Goal: Information Seeking & Learning: Learn about a topic

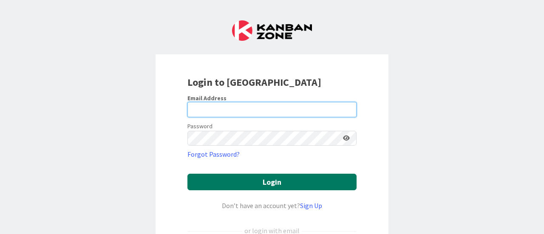
type input "[EMAIL_ADDRESS][DOMAIN_NAME]"
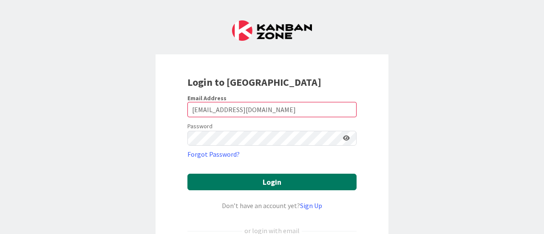
click at [254, 176] on button "Login" at bounding box center [271, 182] width 169 height 17
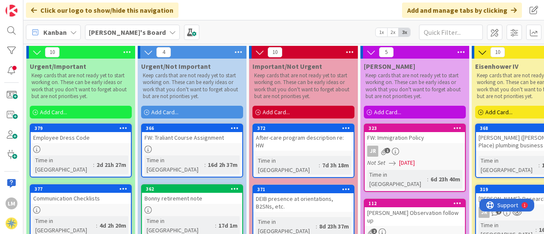
click at [275, 39] on div "[PERSON_NAME]'s Board 1x 2x 3x" at bounding box center [283, 31] width 521 height 23
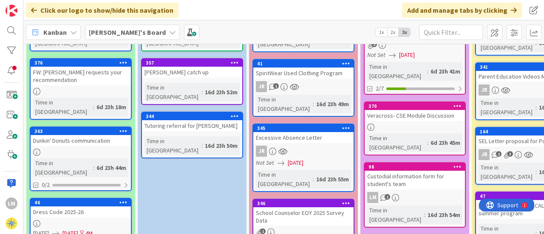
scroll to position [126, 0]
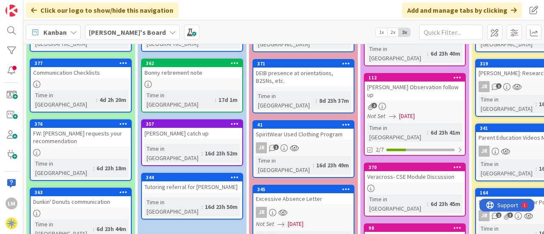
click at [101, 81] on div at bounding box center [81, 84] width 100 height 7
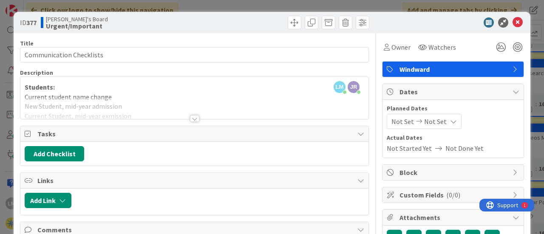
click at [193, 119] on div at bounding box center [194, 118] width 9 height 7
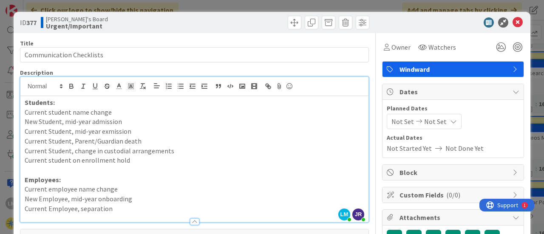
click at [174, 152] on p "Current Student, change in custodial arrangements" at bounding box center [195, 151] width 340 height 10
click at [150, 171] on p at bounding box center [195, 170] width 340 height 10
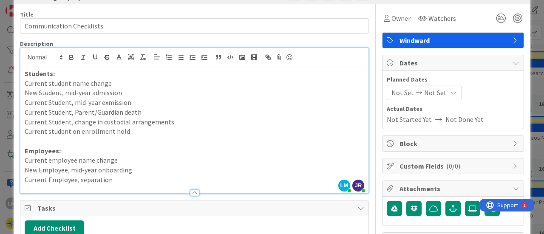
scroll to position [42, 0]
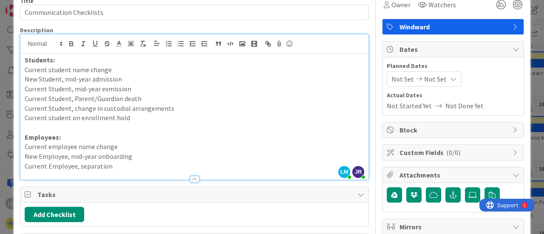
click at [133, 165] on p "Current Employee, separation" at bounding box center [195, 166] width 340 height 10
click at [119, 167] on p "Current Employee, separation" at bounding box center [195, 166] width 340 height 10
click at [100, 130] on p at bounding box center [195, 128] width 340 height 10
click at [136, 116] on p "Current student on enrollment hold" at bounding box center [195, 118] width 340 height 10
click at [196, 108] on p "Current Student, change in custodial arrangements" at bounding box center [195, 109] width 340 height 10
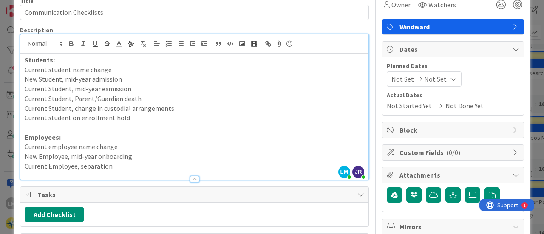
click at [168, 98] on p "Current Student, Parent/Guardian death" at bounding box center [195, 99] width 340 height 10
click at [153, 91] on p "Current Student, mid-year exmission" at bounding box center [195, 89] width 340 height 10
click at [144, 73] on p "Current student name change" at bounding box center [195, 70] width 340 height 10
click at [135, 80] on p "New Student, mid-year admission" at bounding box center [195, 79] width 340 height 10
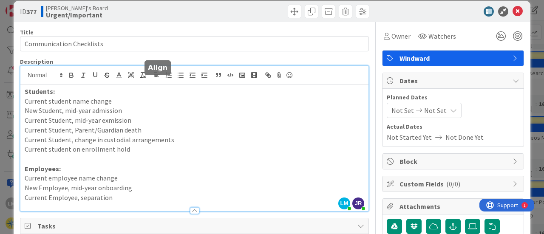
scroll to position [0, 0]
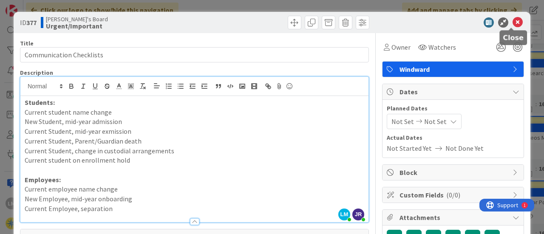
click at [512, 22] on icon at bounding box center [517, 22] width 10 height 10
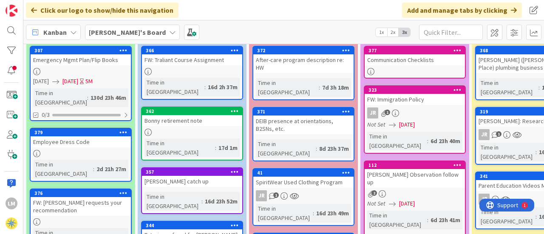
scroll to position [74, 0]
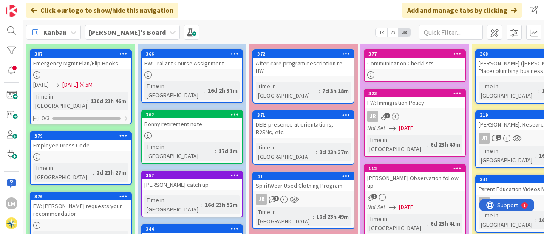
click at [82, 61] on div "Emergency Mgmt Plan/Flip Books" at bounding box center [81, 63] width 100 height 11
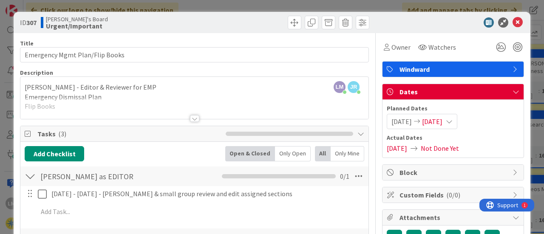
click at [91, 113] on div at bounding box center [194, 108] width 348 height 22
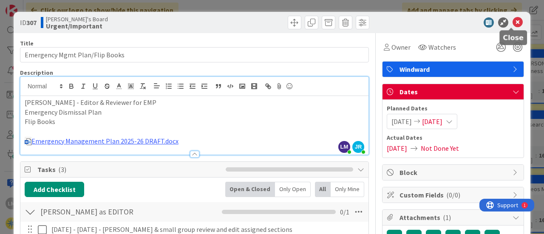
click at [514, 24] on icon at bounding box center [517, 22] width 10 height 10
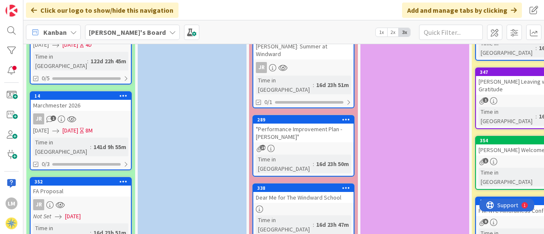
scroll to position [499, 0]
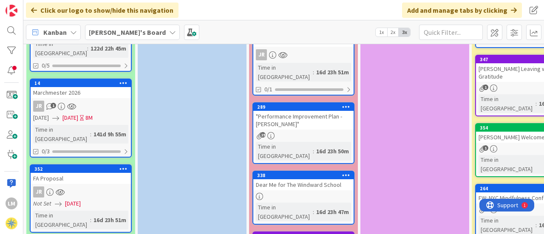
click at [231, 16] on div "Click our logo to show/hide this navigation Add and manage tabs by clicking" at bounding box center [283, 10] width 521 height 20
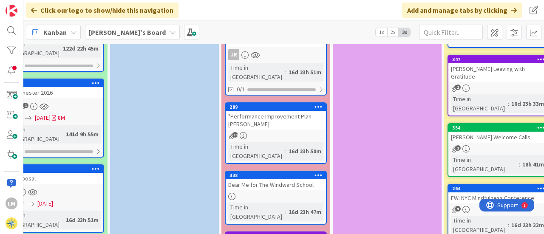
click at [476, 193] on div "FW: NYC Mindfulness Conference" at bounding box center [498, 198] width 100 height 11
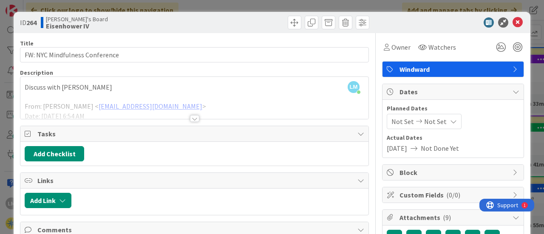
click at [190, 119] on div at bounding box center [194, 118] width 9 height 7
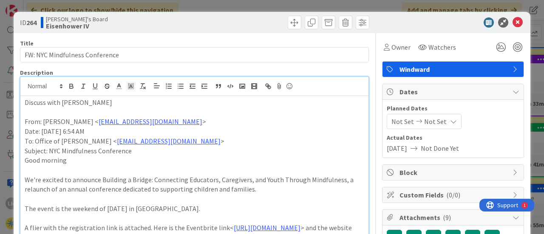
click at [235, 199] on p at bounding box center [195, 199] width 340 height 10
click at [512, 22] on icon at bounding box center [517, 22] width 10 height 10
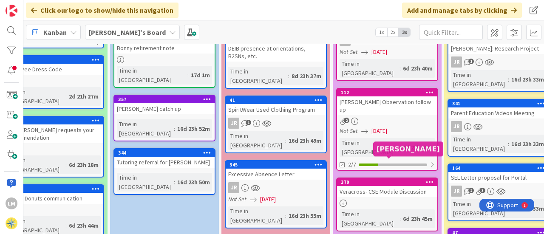
scroll to position [170, 28]
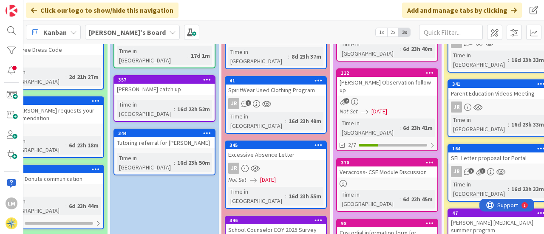
click at [365, 167] on div "Veracross- CSE Module Discussion" at bounding box center [387, 172] width 100 height 11
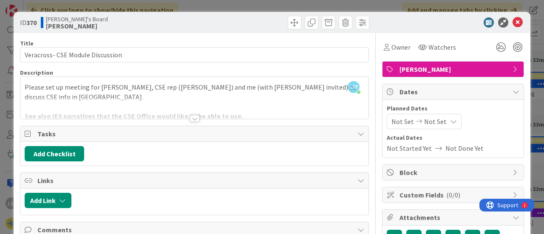
click at [190, 115] on div at bounding box center [194, 118] width 9 height 7
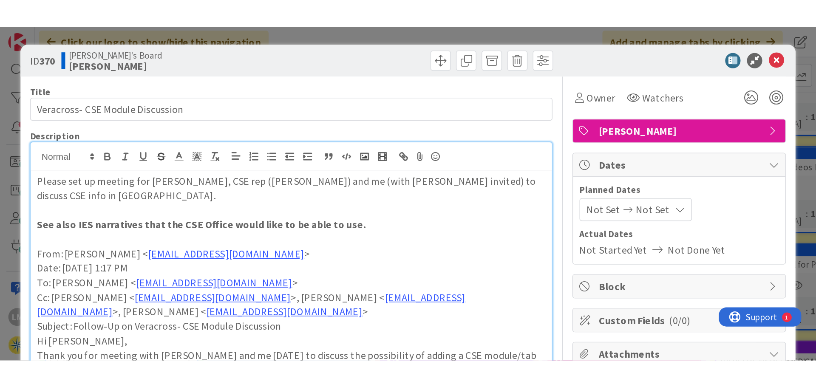
scroll to position [170, 0]
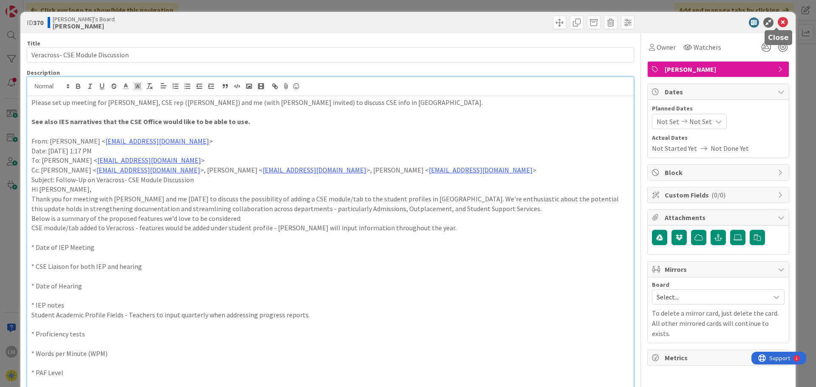
click at [544, 21] on icon at bounding box center [783, 22] width 10 height 10
